Goal: Task Accomplishment & Management: Use online tool/utility

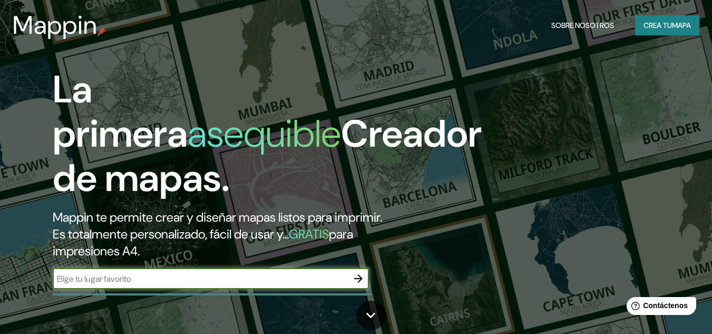
click at [198, 273] on input "text" at bounding box center [200, 278] width 295 height 12
paste input "CASA DE [PERSON_NAME]"
type input "CASA DE [PERSON_NAME]"
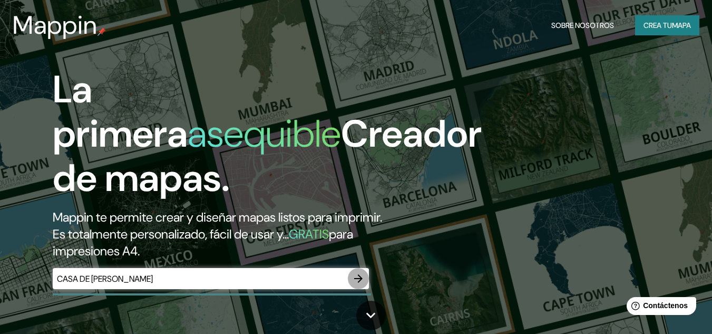
click at [351, 276] on button "button" at bounding box center [358, 278] width 21 height 21
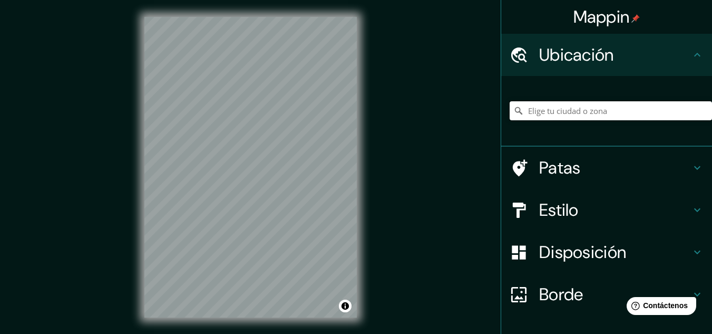
click at [576, 113] on input "Elige tu ciudad o zona" at bounding box center [611, 110] width 202 height 19
paste input "CASA DE [PERSON_NAME]"
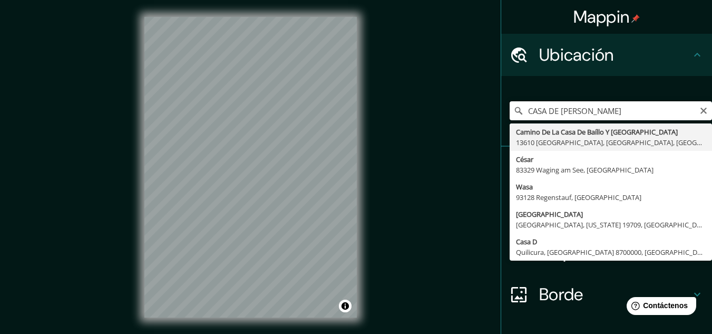
click at [600, 101] on input "CASA DE [PERSON_NAME]" at bounding box center [611, 110] width 202 height 19
click at [597, 113] on input "CASA DE [PERSON_NAME]" at bounding box center [611, 110] width 202 height 19
paste input "CASA DE [PERSON_NAME]"
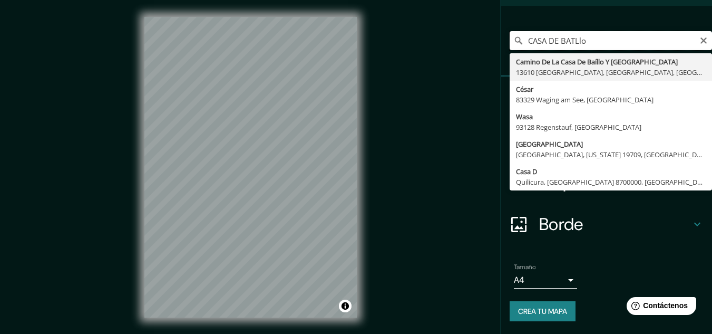
scroll to position [26, 0]
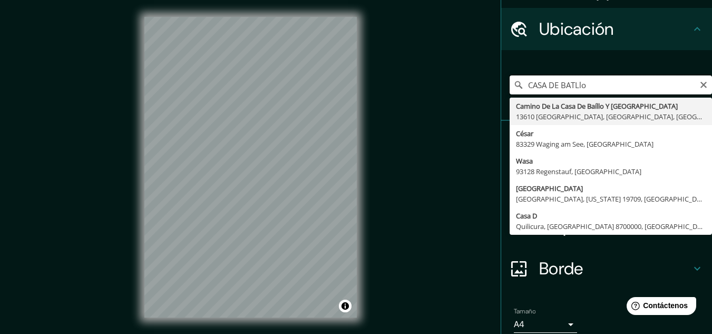
type input "Camino De La Casa De Baíllo Y [GEOGRAPHIC_DATA], 13610 [GEOGRAPHIC_DATA], [GEOG…"
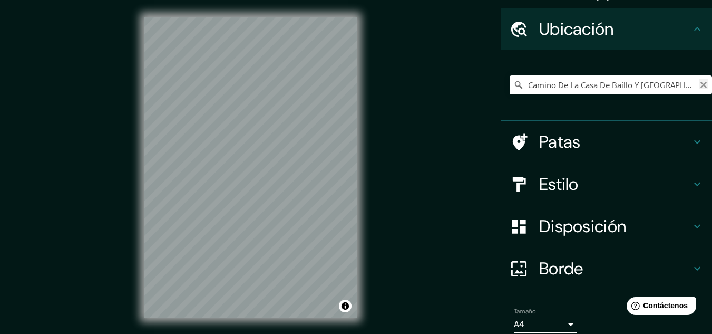
click at [699, 85] on icon "Claro" at bounding box center [703, 85] width 8 height 8
click at [617, 88] on input "Elige tu ciudad o zona" at bounding box center [611, 84] width 202 height 19
paste input "CASA DE [PERSON_NAME]"
type input "Camino De La Casa De Baíllo Y [GEOGRAPHIC_DATA], 13610 [GEOGRAPHIC_DATA], [GEOG…"
click at [611, 88] on input "Camino De La Casa De Baíllo Y [GEOGRAPHIC_DATA], 13610 [GEOGRAPHIC_DATA], [GEOG…" at bounding box center [611, 84] width 202 height 19
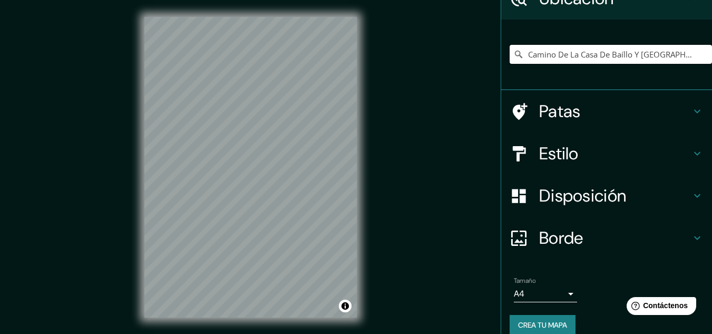
scroll to position [70, 0]
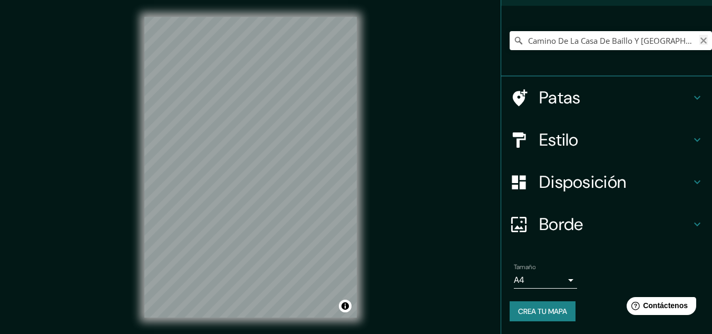
click at [700, 43] on icon "Claro" at bounding box center [703, 40] width 6 height 6
